Goal: Check status: Check status

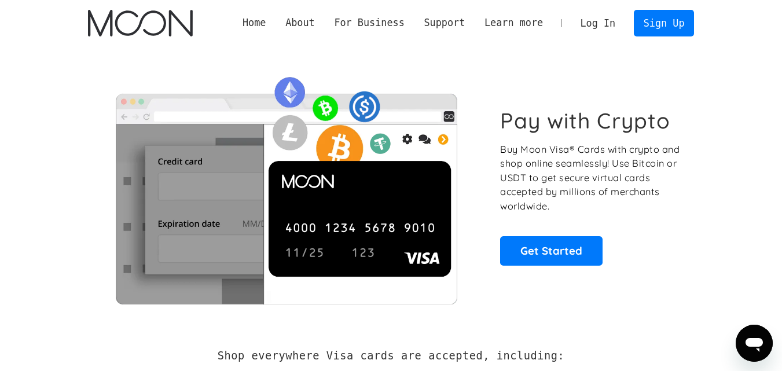
click at [599, 25] on link "Log In" at bounding box center [598, 22] width 54 height 25
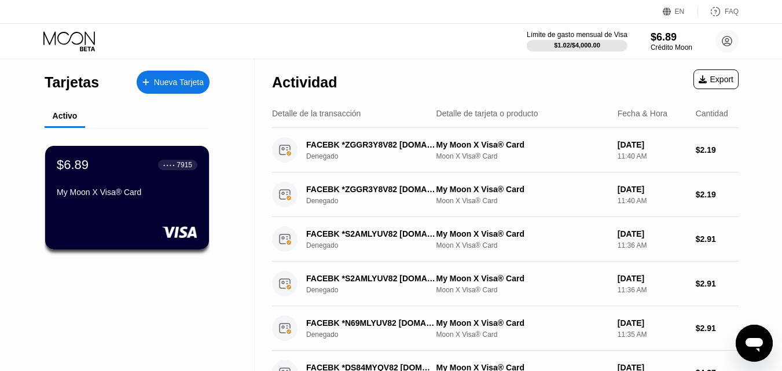
click at [308, 44] on div "Límite de gasto mensual de Visa $1.02 / $4,000.00 $6.89 Crédito Moon [PERSON_NA…" at bounding box center [391, 41] width 782 height 35
click at [108, 179] on div "$6.89 ● ● ● ● 7915 My Moon X Visa® Card" at bounding box center [127, 179] width 142 height 45
drag, startPoint x: 91, startPoint y: 36, endPoint x: 112, endPoint y: 43, distance: 22.0
click at [112, 43] on div at bounding box center [78, 41] width 71 height 20
